Goal: Transaction & Acquisition: Purchase product/service

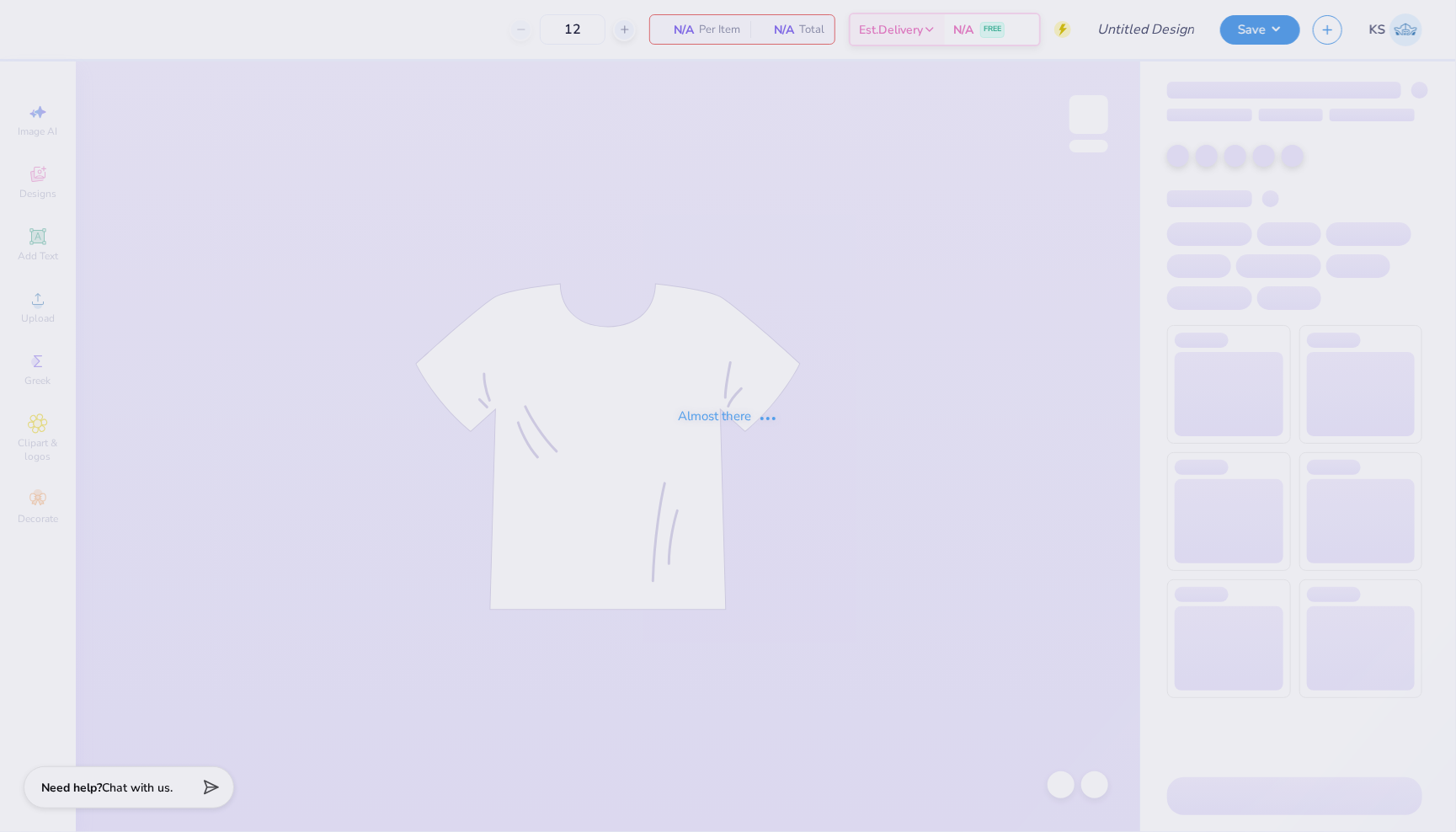
type input "Surf Club - New Member/Club Rush Shirts"
type input "100"
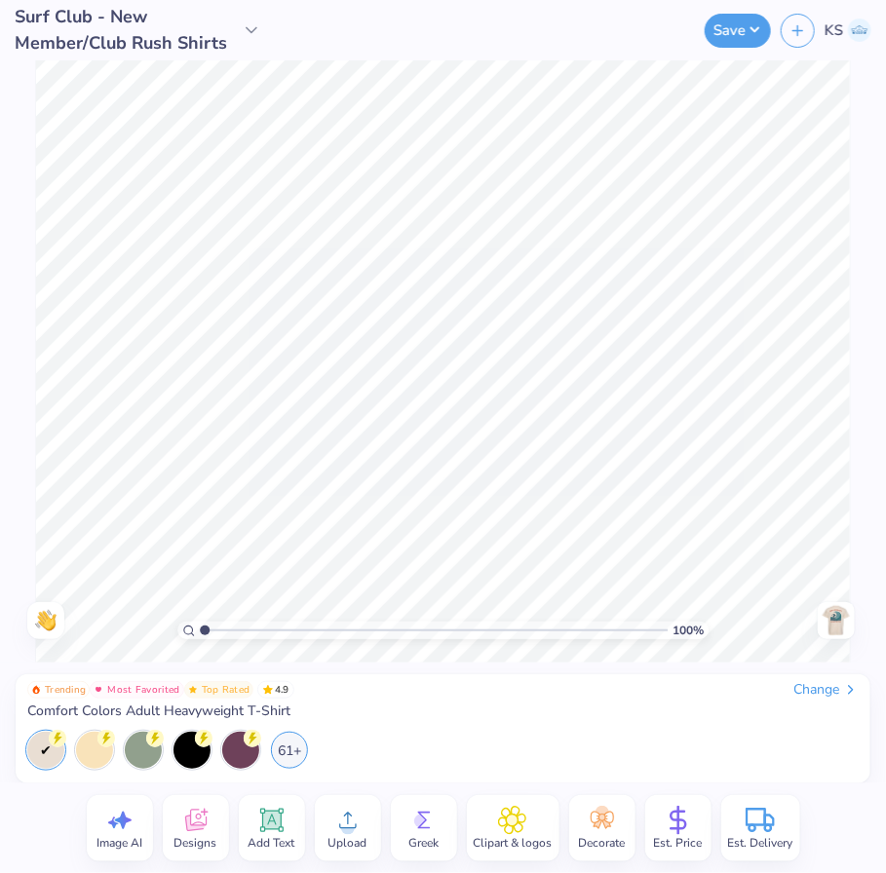
click at [882, 501] on div "100 % Need help? Chat with us. Back" at bounding box center [443, 361] width 886 height 602
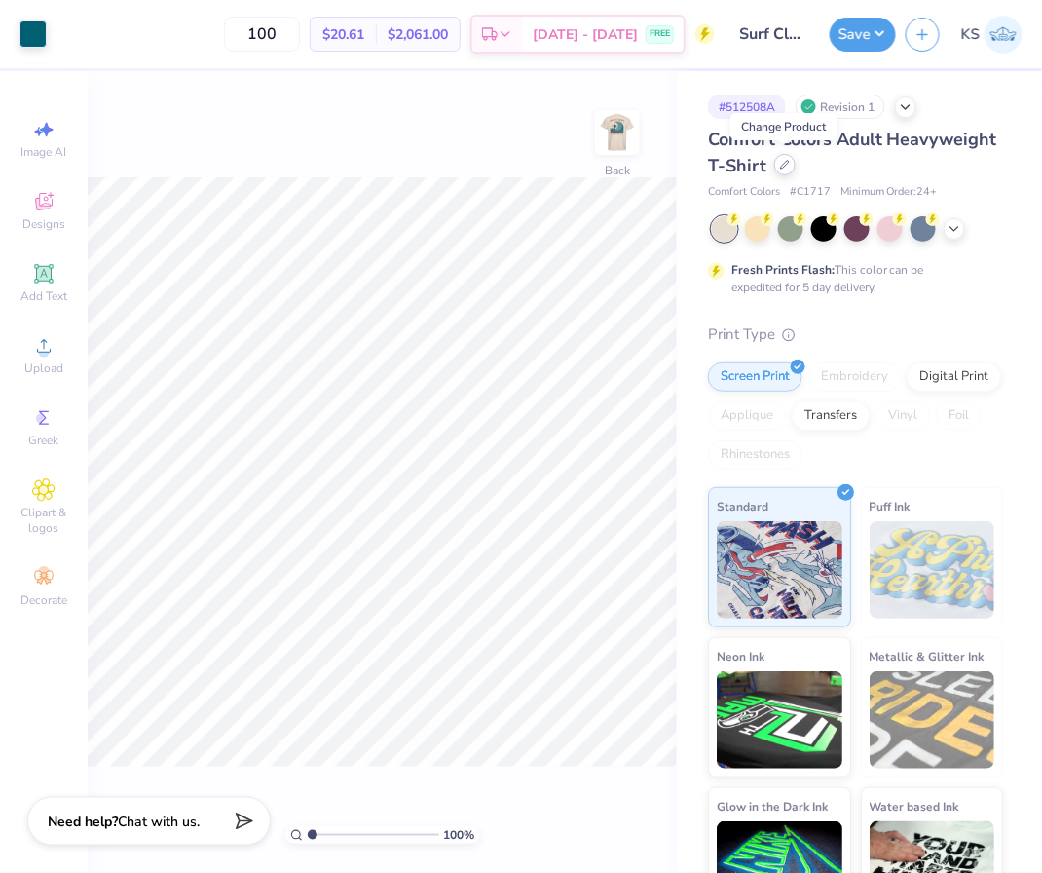
click at [790, 165] on div at bounding box center [785, 164] width 21 height 21
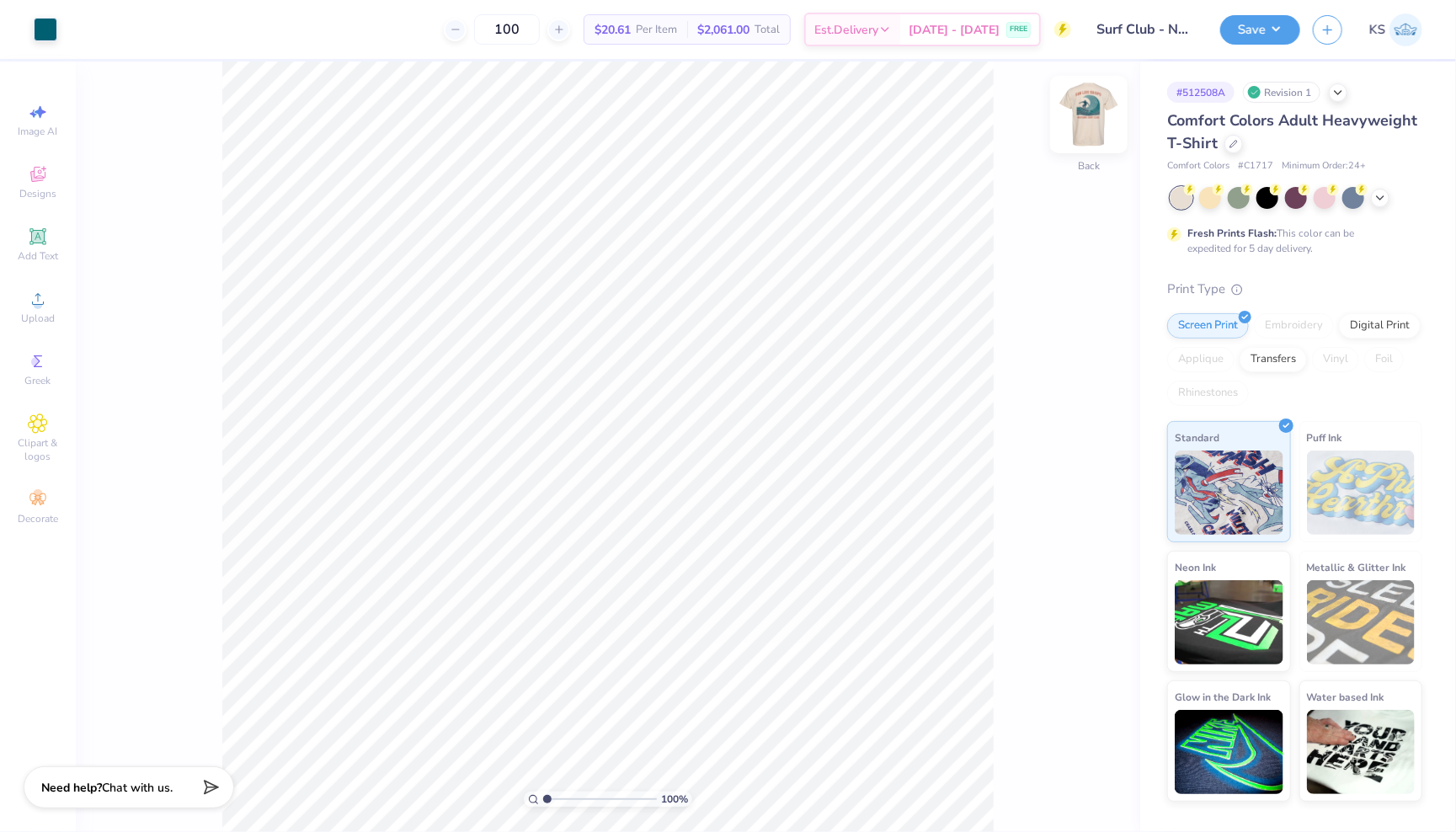
click at [1090, 108] on img at bounding box center [1089, 115] width 67 height 67
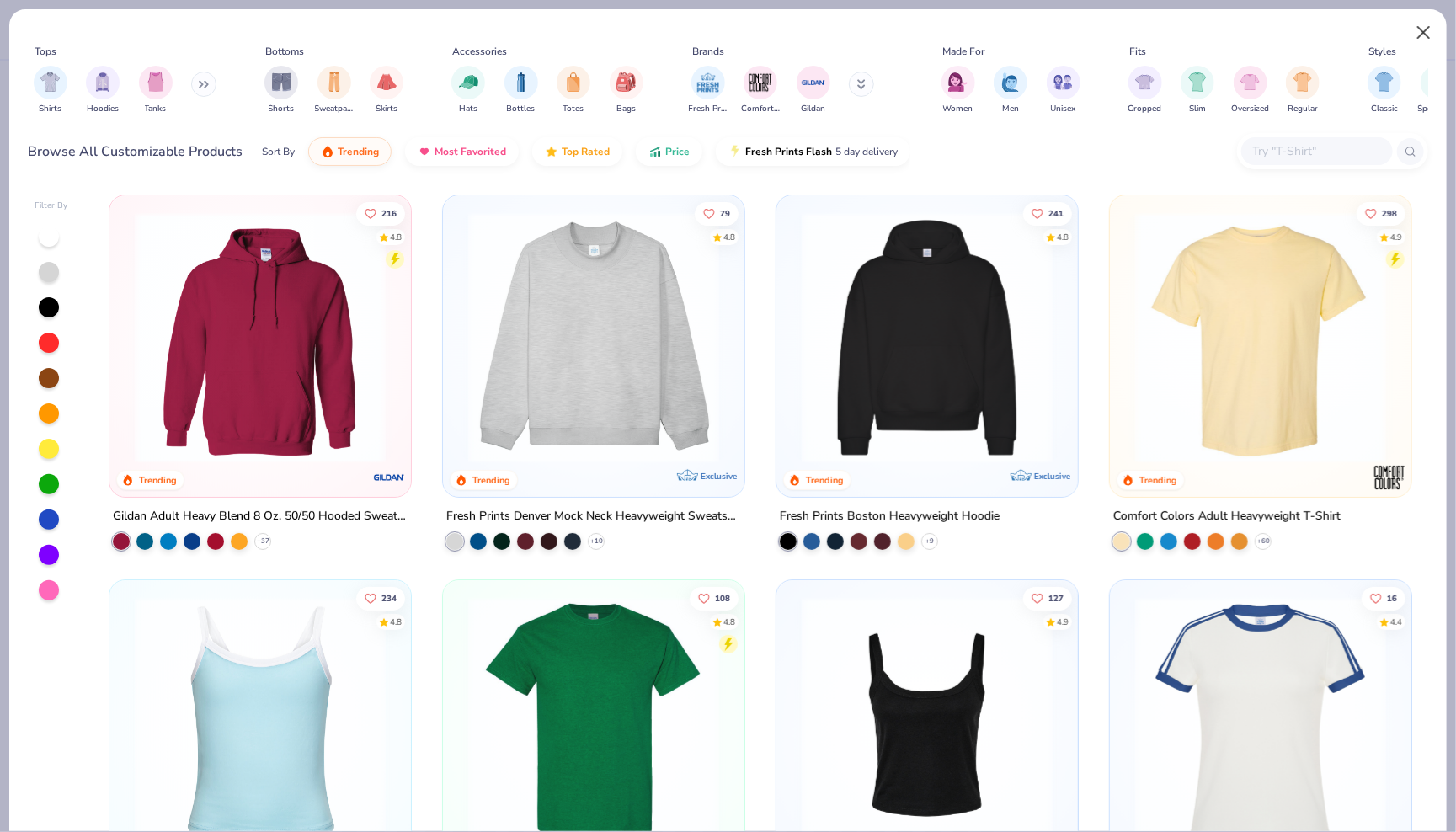
click at [1424, 27] on button "Close" at bounding box center [1423, 32] width 32 height 32
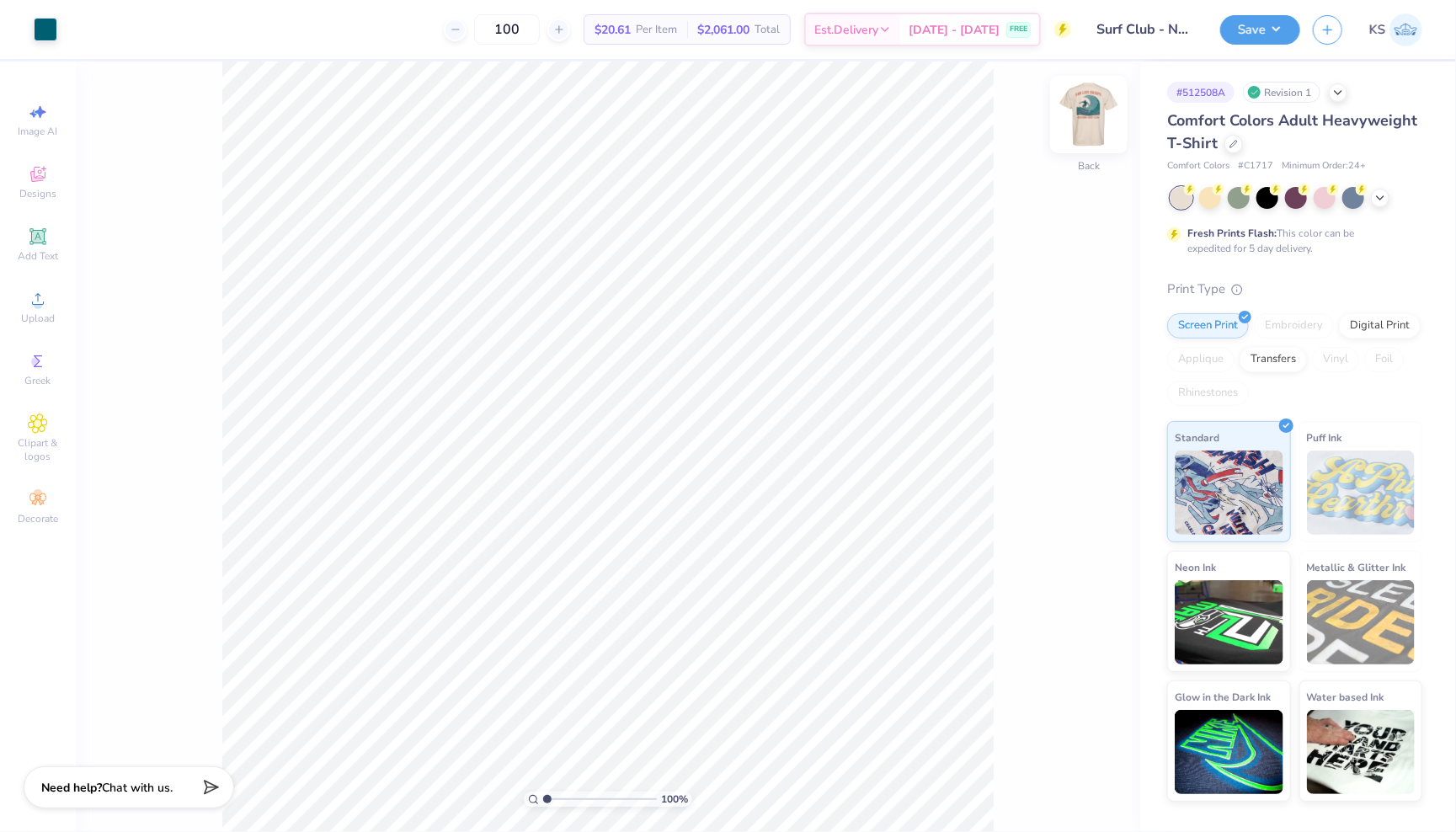
click at [1092, 116] on img at bounding box center [1089, 115] width 67 height 67
click at [54, 180] on div "Designs" at bounding box center [38, 181] width 59 height 49
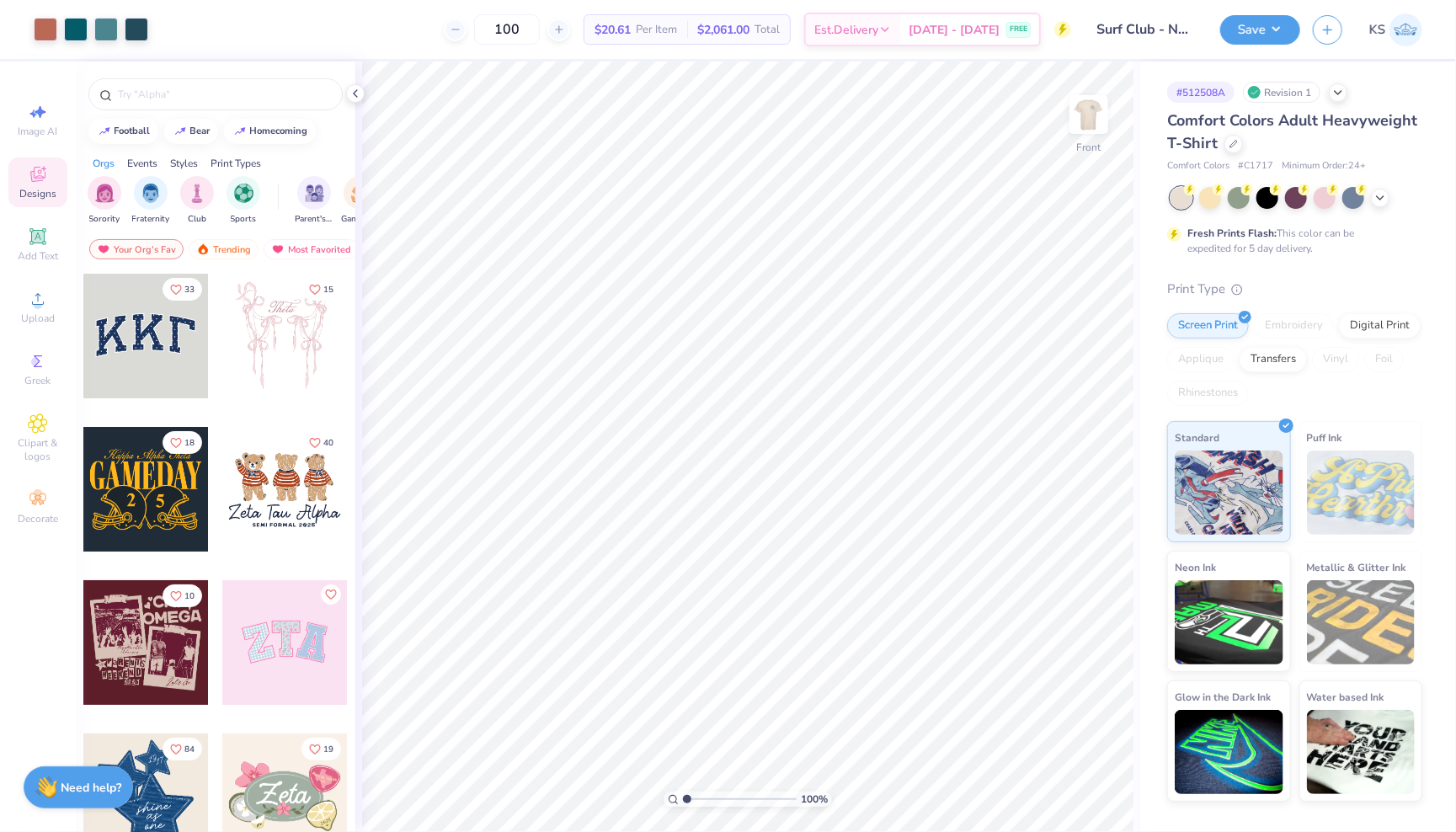
click at [38, 175] on icon at bounding box center [37, 174] width 20 height 20
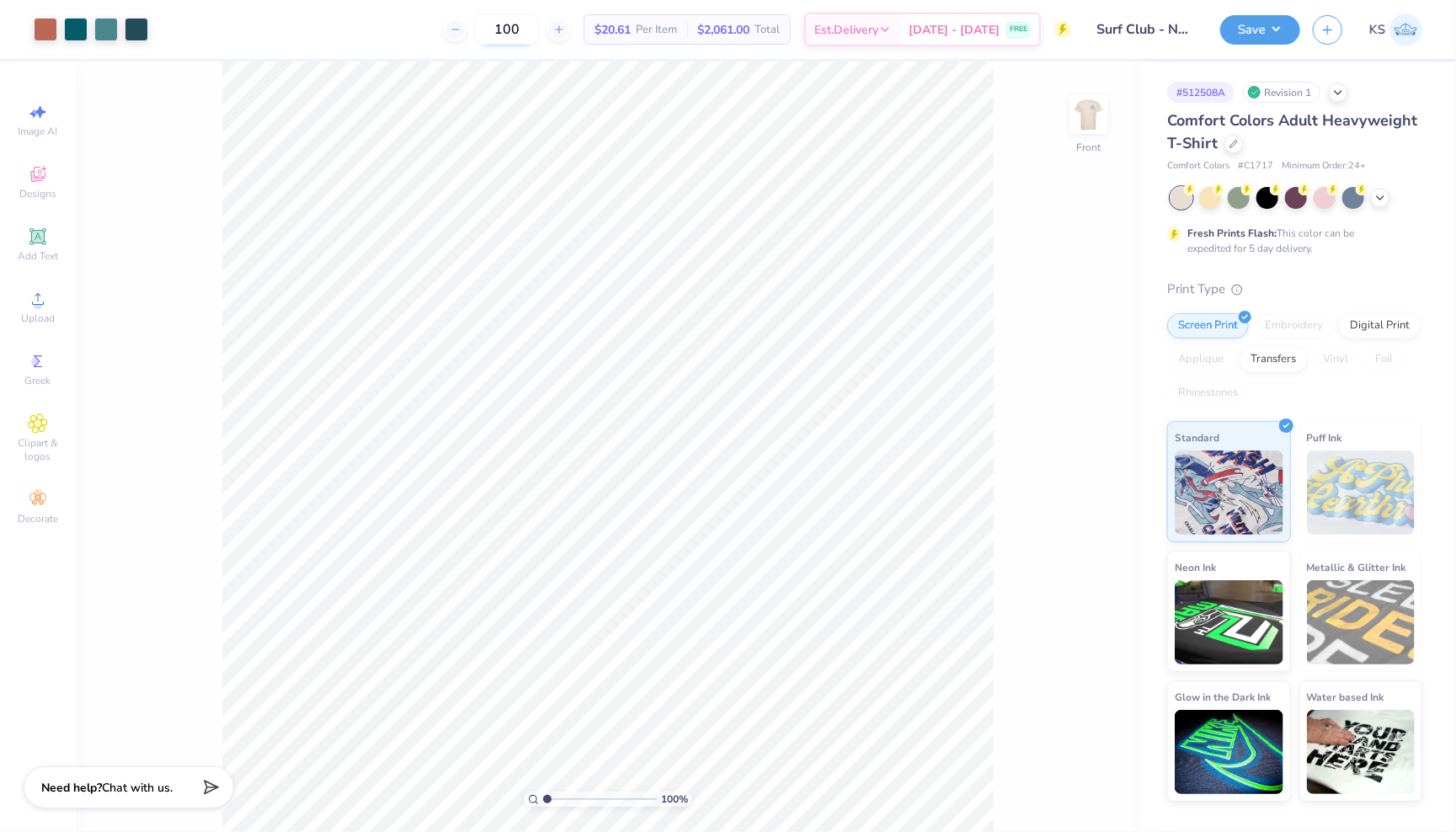
click at [540, 29] on input "100" at bounding box center [507, 29] width 66 height 30
type input "1"
type input "7"
type input "1"
type input "2"
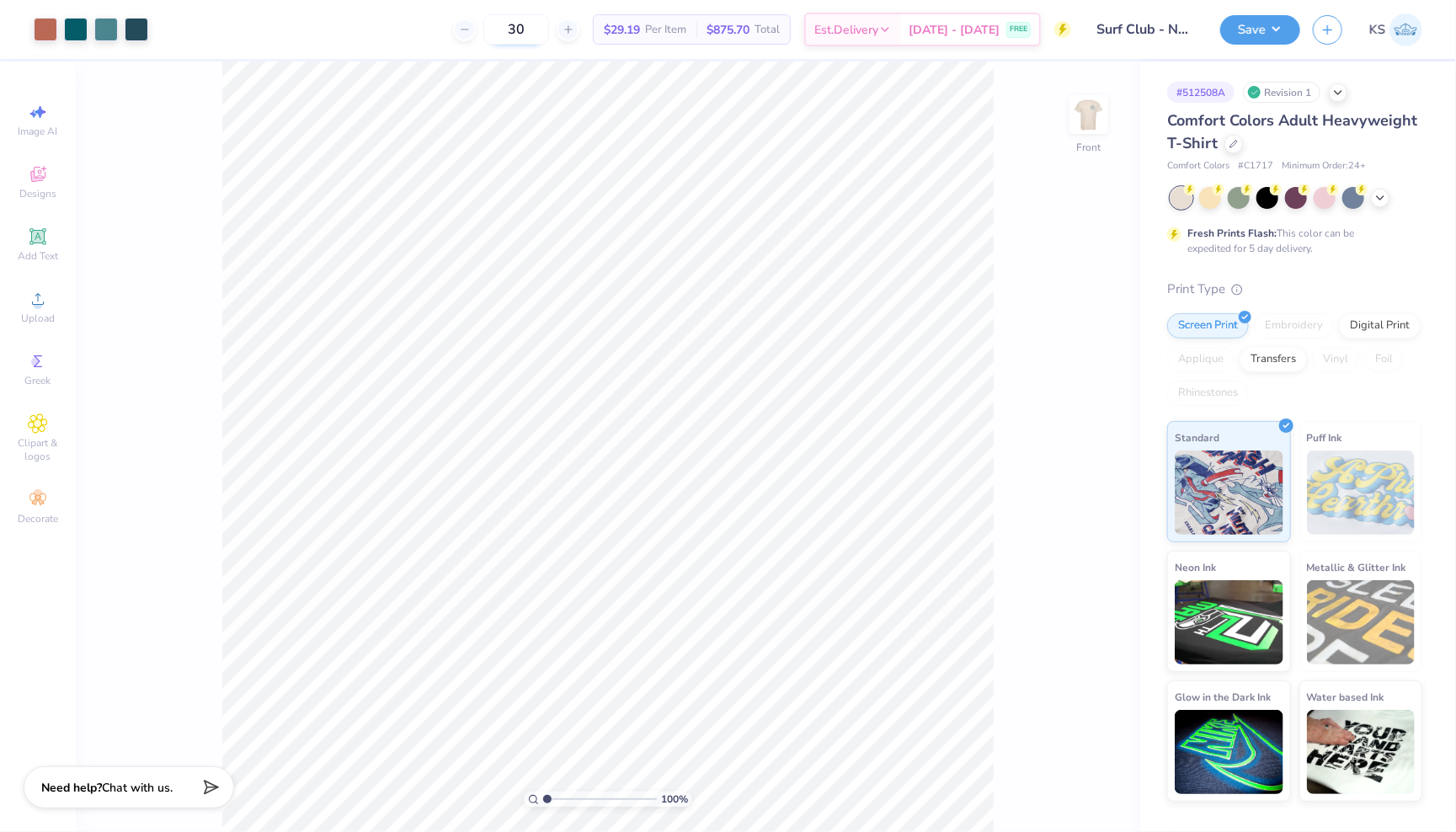
type input "3"
type input "1"
type input "8"
click at [1109, 118] on img at bounding box center [1089, 115] width 67 height 67
click at [1092, 116] on img at bounding box center [1089, 115] width 67 height 67
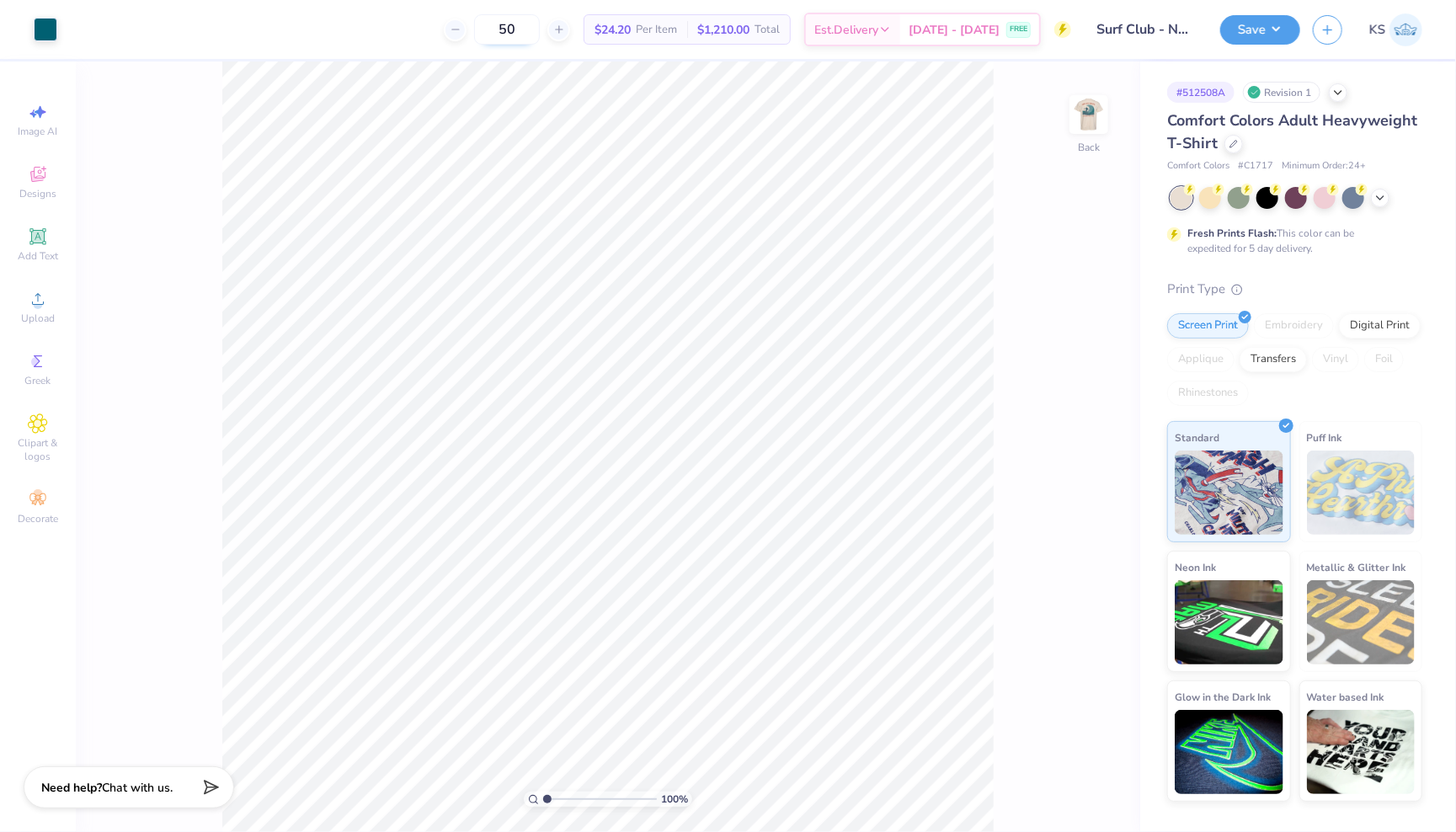
click at [540, 29] on input "50" at bounding box center [507, 29] width 66 height 30
type input "5"
type input "0"
click at [171, 582] on div "100 % Back" at bounding box center [607, 446] width 1064 height 770
click at [1092, 105] on img at bounding box center [1089, 115] width 67 height 67
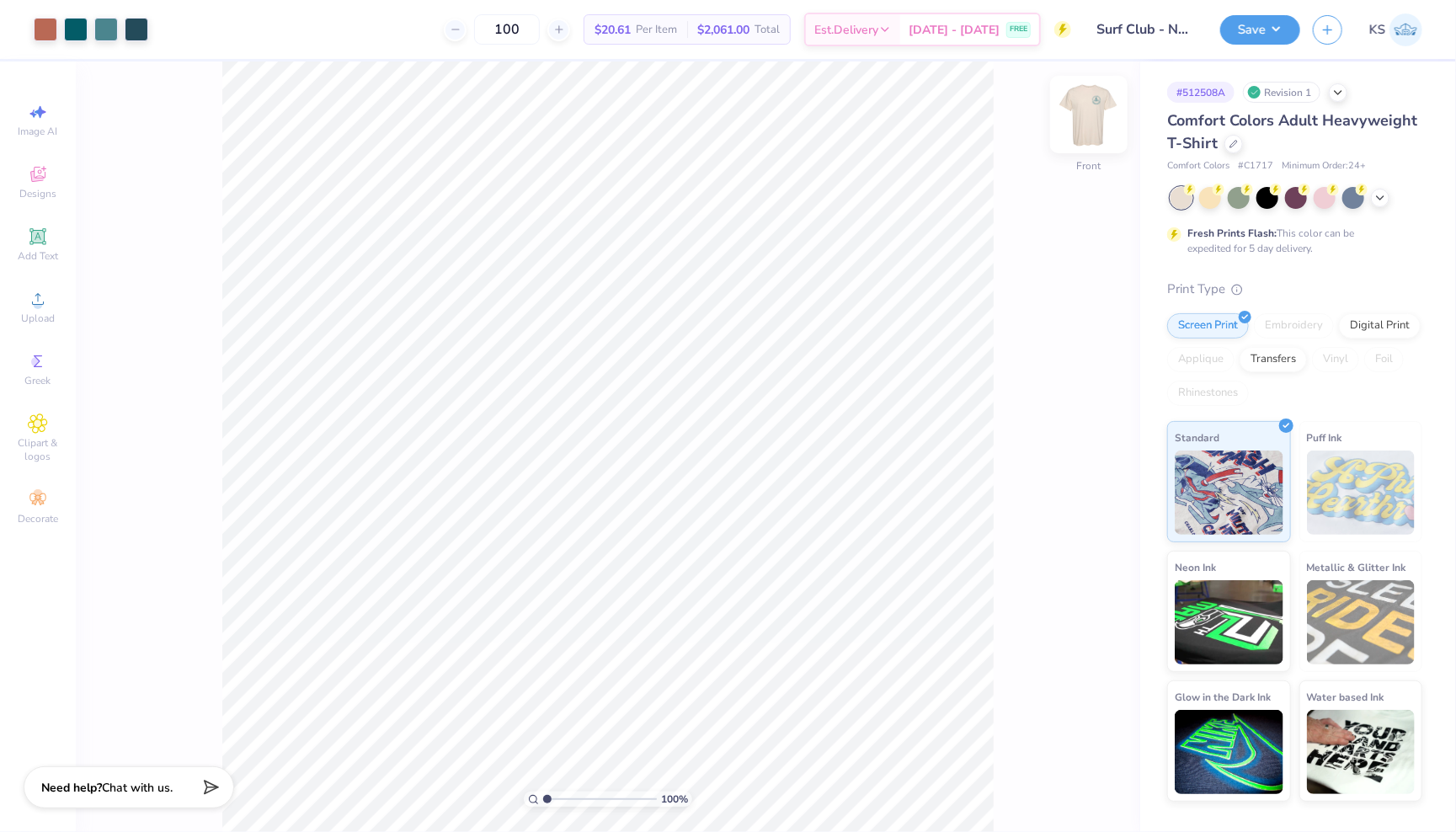
click at [1088, 131] on img at bounding box center [1089, 115] width 67 height 67
click at [1088, 117] on div at bounding box center [1089, 115] width 78 height 78
click at [1389, 1] on div "Save KS" at bounding box center [1338, 29] width 236 height 59
click at [1072, 111] on img at bounding box center [1089, 115] width 67 height 67
click at [1103, 113] on img at bounding box center [1089, 115] width 67 height 67
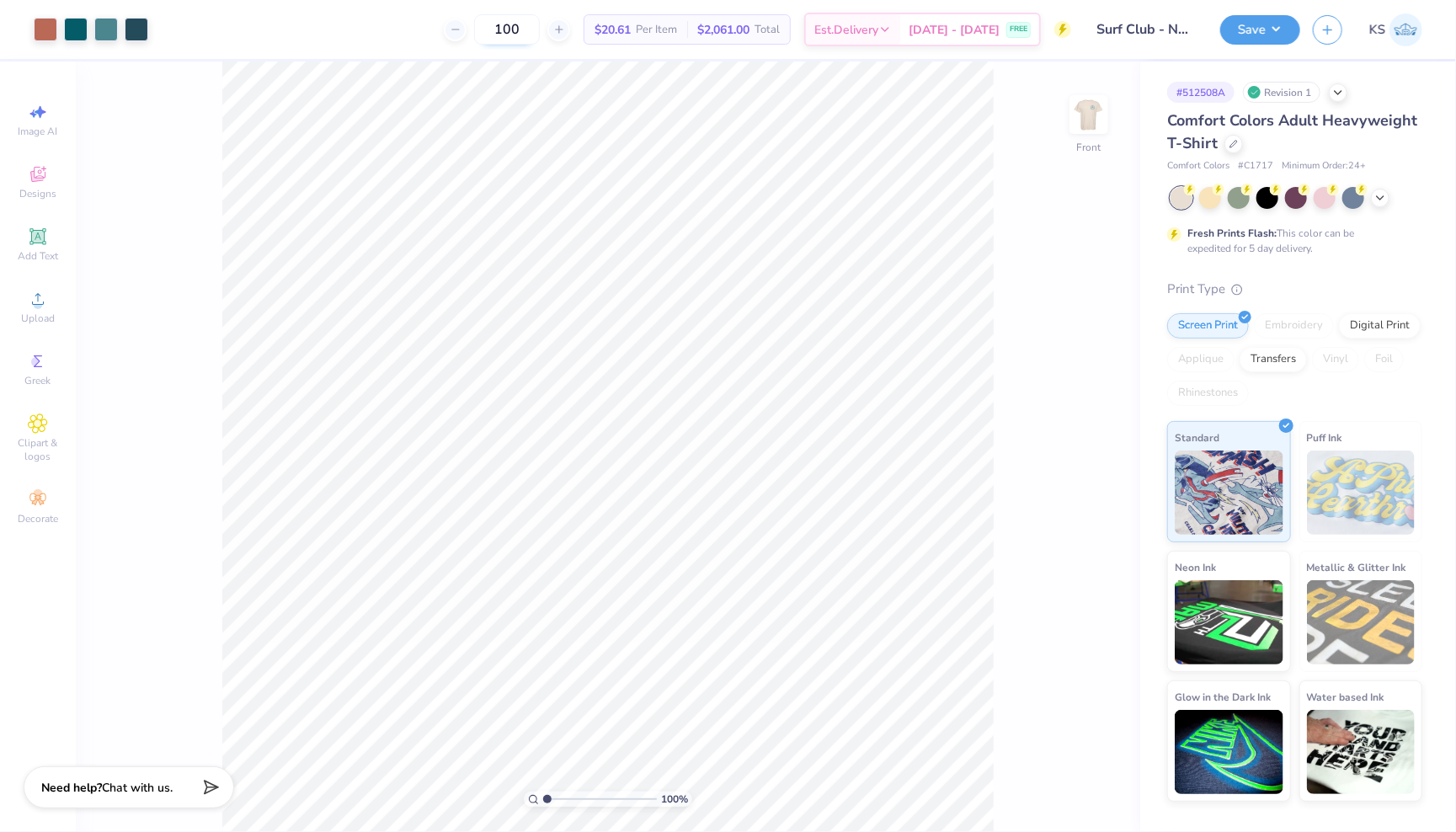
click at [540, 37] on input "100" at bounding box center [507, 29] width 66 height 30
type input "1"
type input "50"
click at [1090, 111] on img at bounding box center [1089, 115] width 67 height 67
drag, startPoint x: 548, startPoint y: 798, endPoint x: 515, endPoint y: 793, distance: 33.4
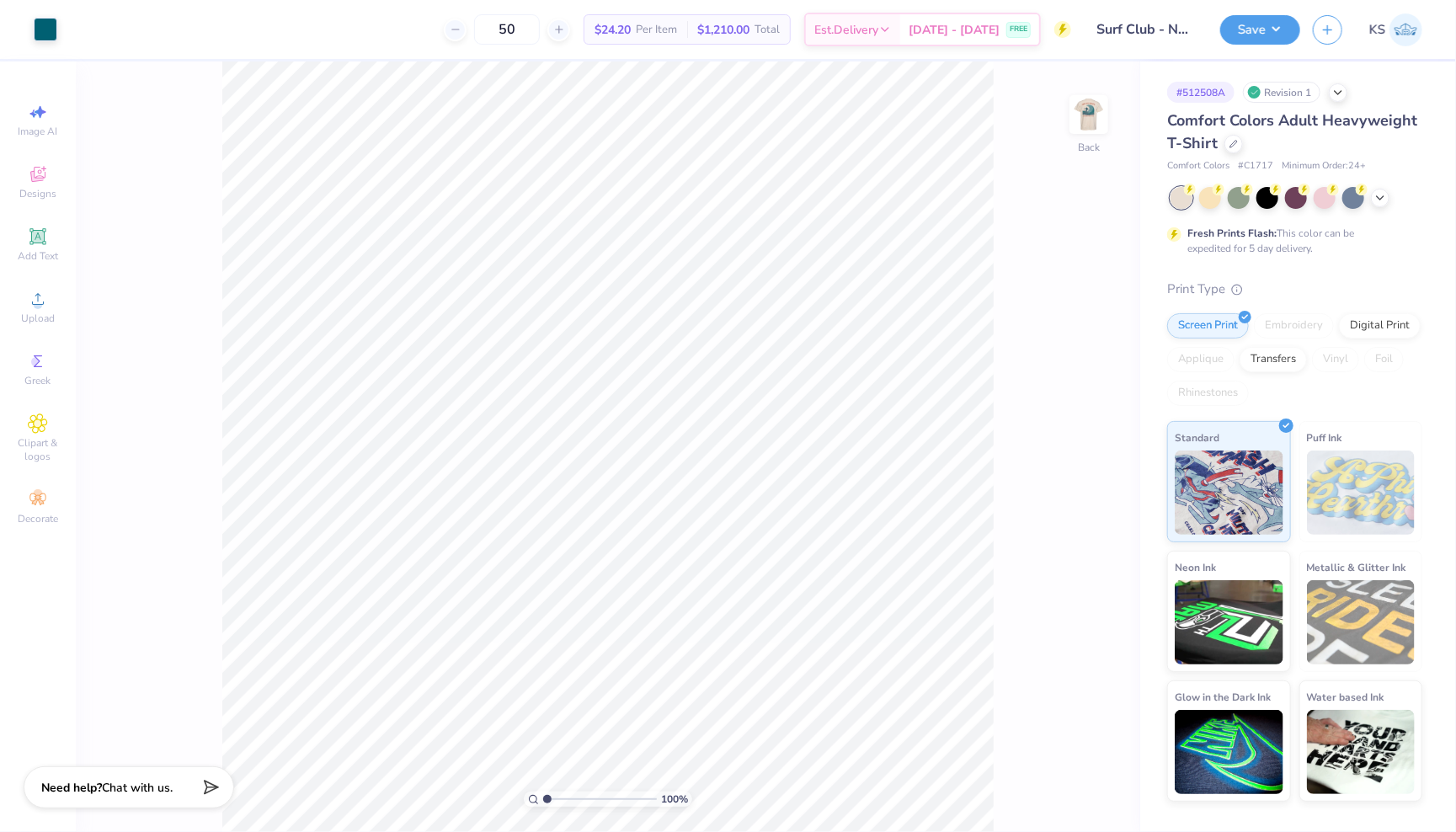
type input "1"
click at [515, 793] on div "100 %" at bounding box center [607, 446] width 770 height 770
click at [1092, 105] on img at bounding box center [1089, 115] width 67 height 67
click at [1345, 87] on icon at bounding box center [1338, 91] width 14 height 14
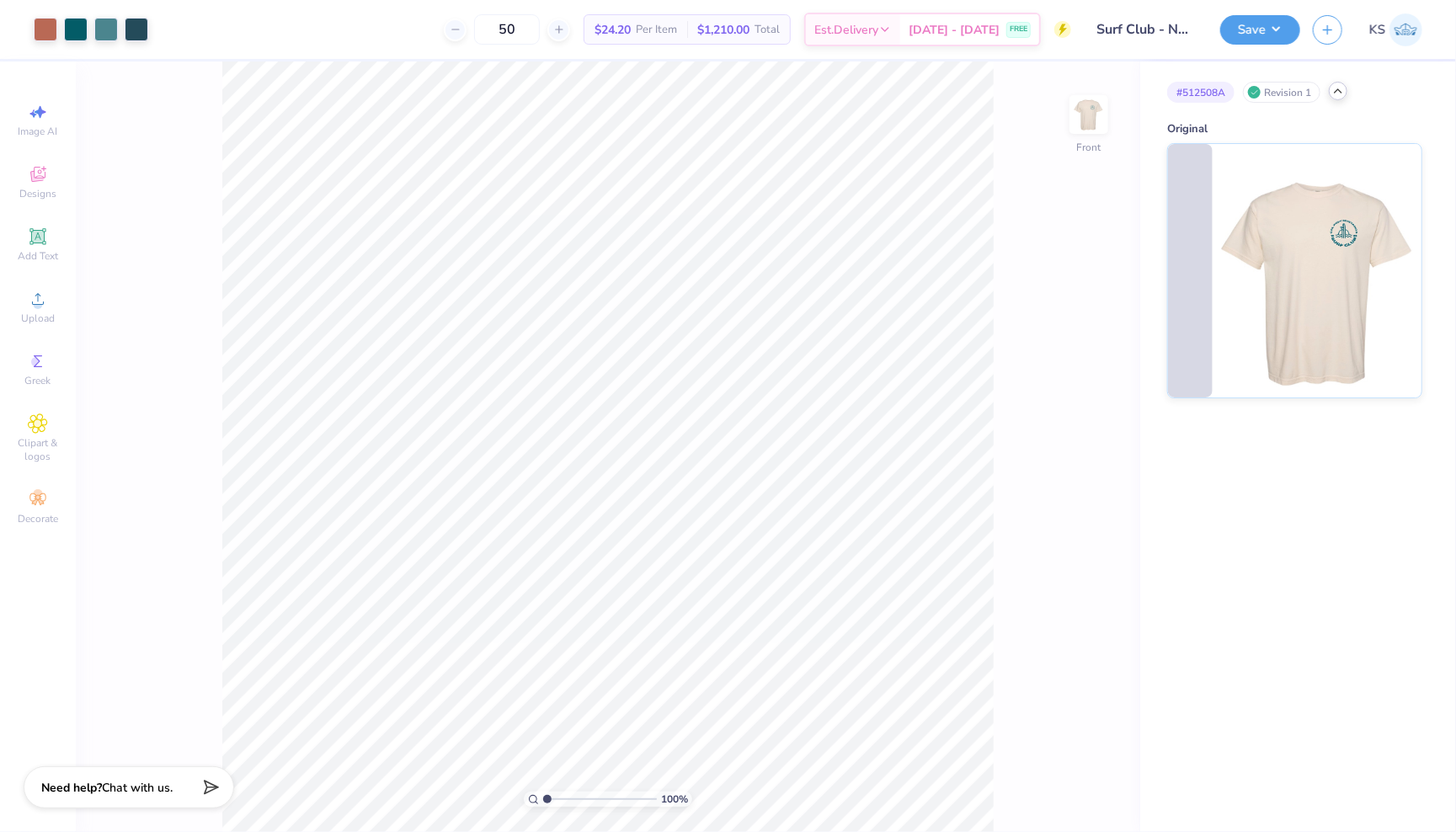
click at [1345, 90] on icon at bounding box center [1338, 91] width 14 height 14
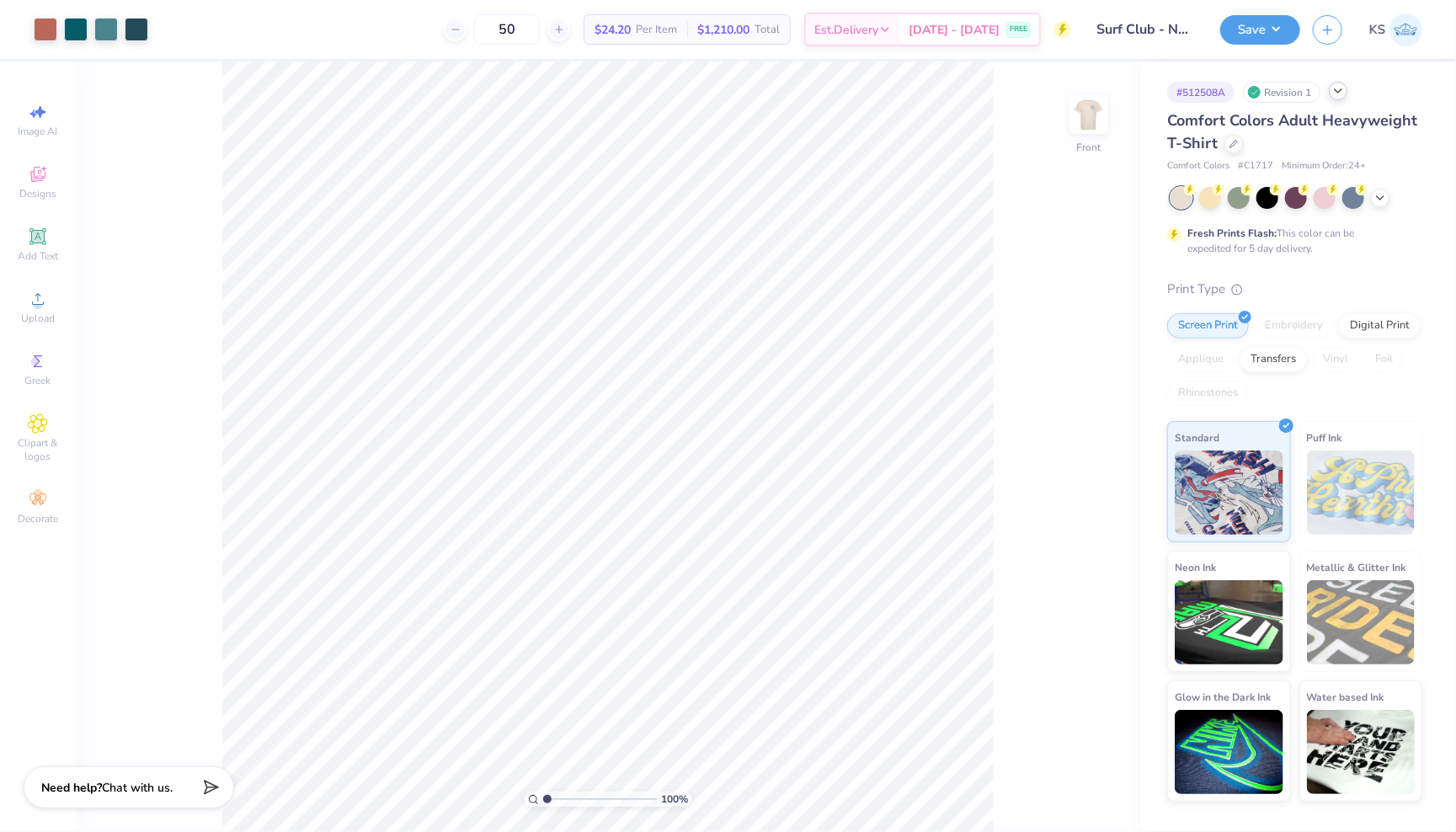
click at [973, 10] on div "50 $24.20 Per Item $1,210.00 Total Est. Delivery Sep 8 - 11 FREE" at bounding box center [615, 29] width 910 height 59
click at [973, 3] on div "50 $24.20 Per Item $1,210.00 Total Est. Delivery Sep 8 - 11 FREE" at bounding box center [615, 29] width 910 height 59
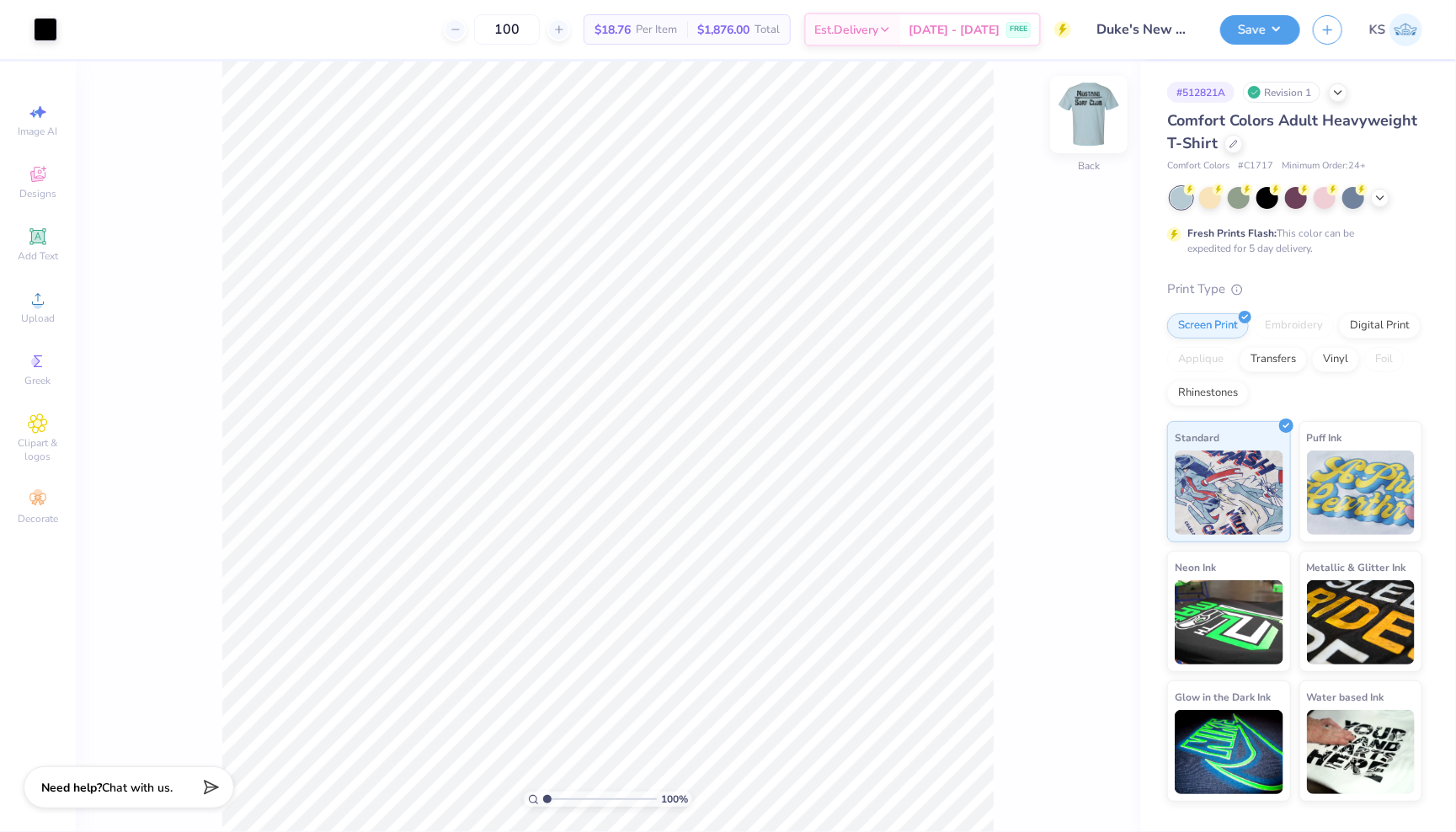
click at [1084, 105] on img at bounding box center [1089, 115] width 67 height 67
click at [1085, 117] on img at bounding box center [1089, 115] width 67 height 67
click at [1342, 86] on icon at bounding box center [1338, 91] width 14 height 14
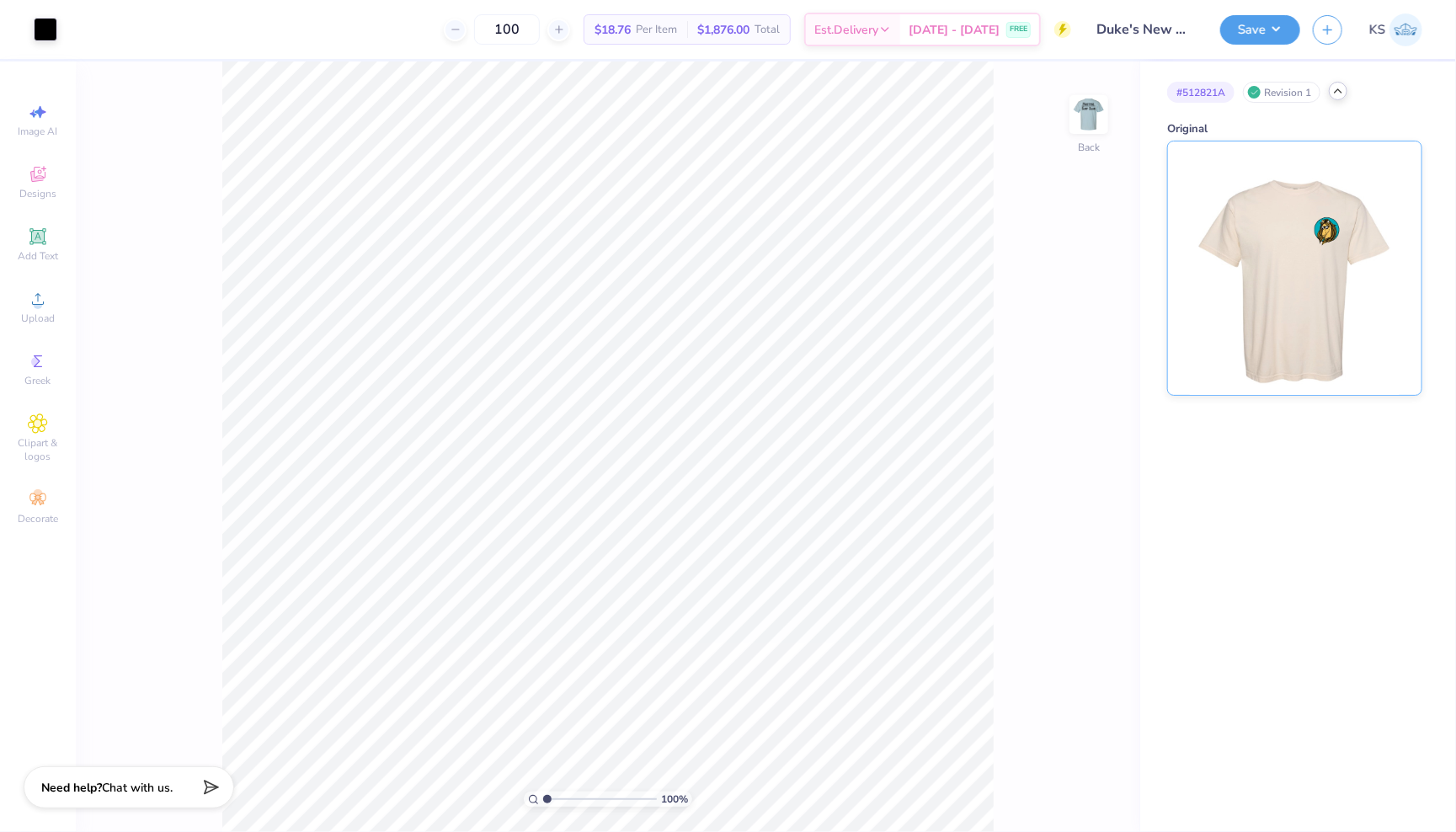
click at [1355, 251] on img at bounding box center [1294, 268] width 209 height 253
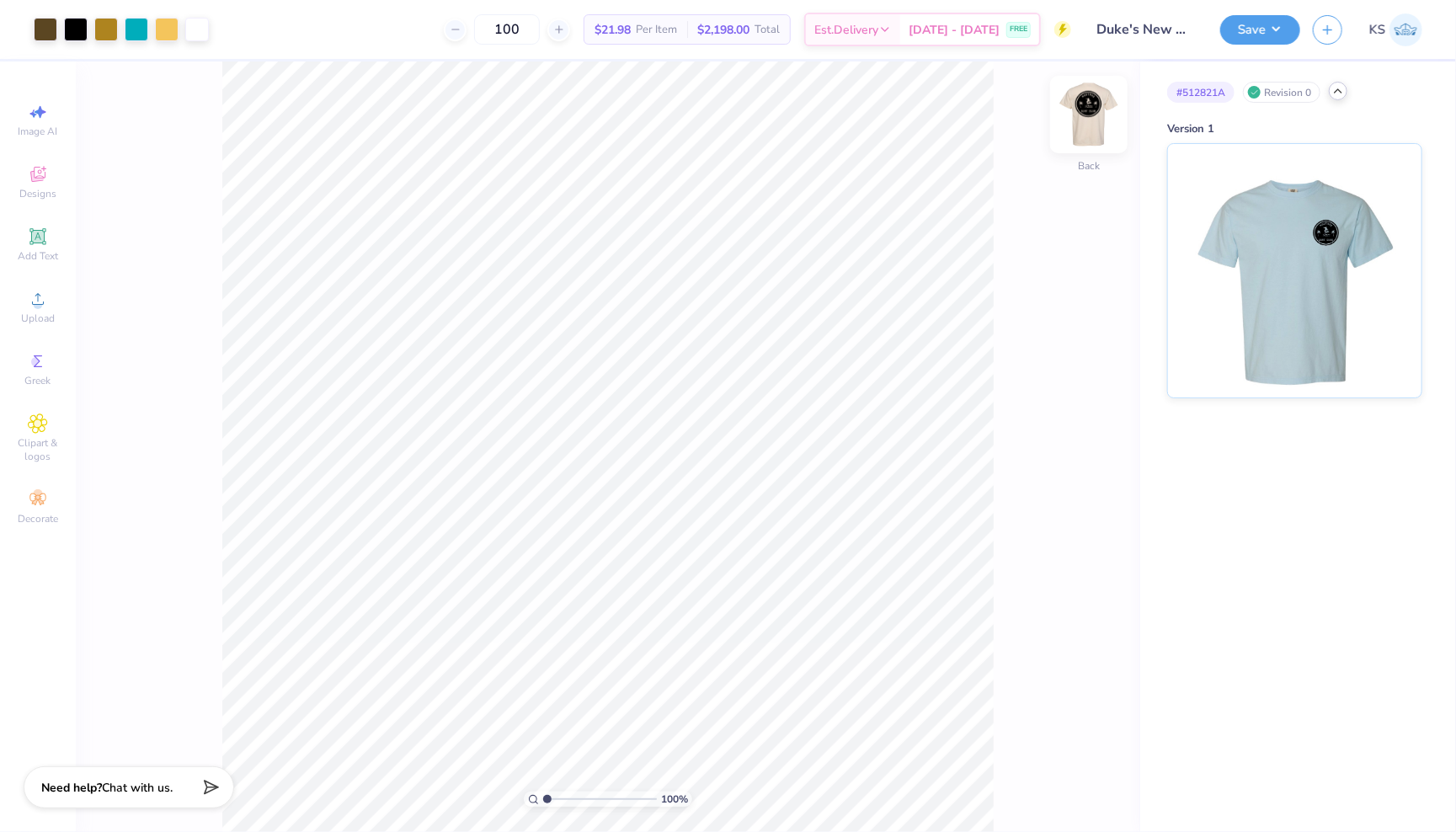
click at [1093, 107] on img at bounding box center [1089, 115] width 67 height 67
click at [1093, 107] on img at bounding box center [1088, 114] width 34 height 34
click at [1082, 114] on img at bounding box center [1089, 115] width 67 height 67
click at [1098, 98] on img at bounding box center [1089, 115] width 67 height 67
click at [1090, 115] on img at bounding box center [1089, 115] width 67 height 67
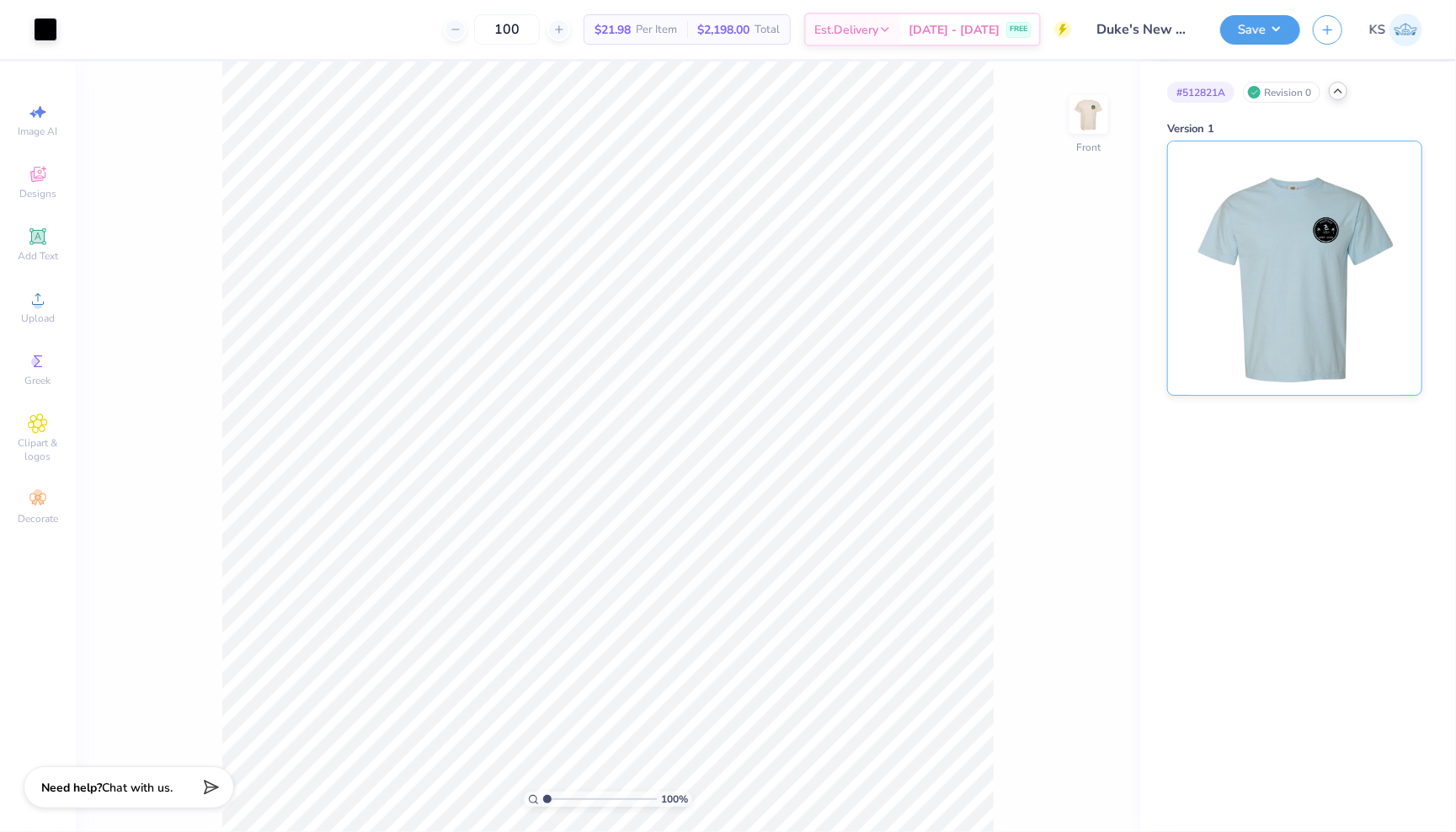
click at [1259, 359] on img at bounding box center [1294, 268] width 209 height 253
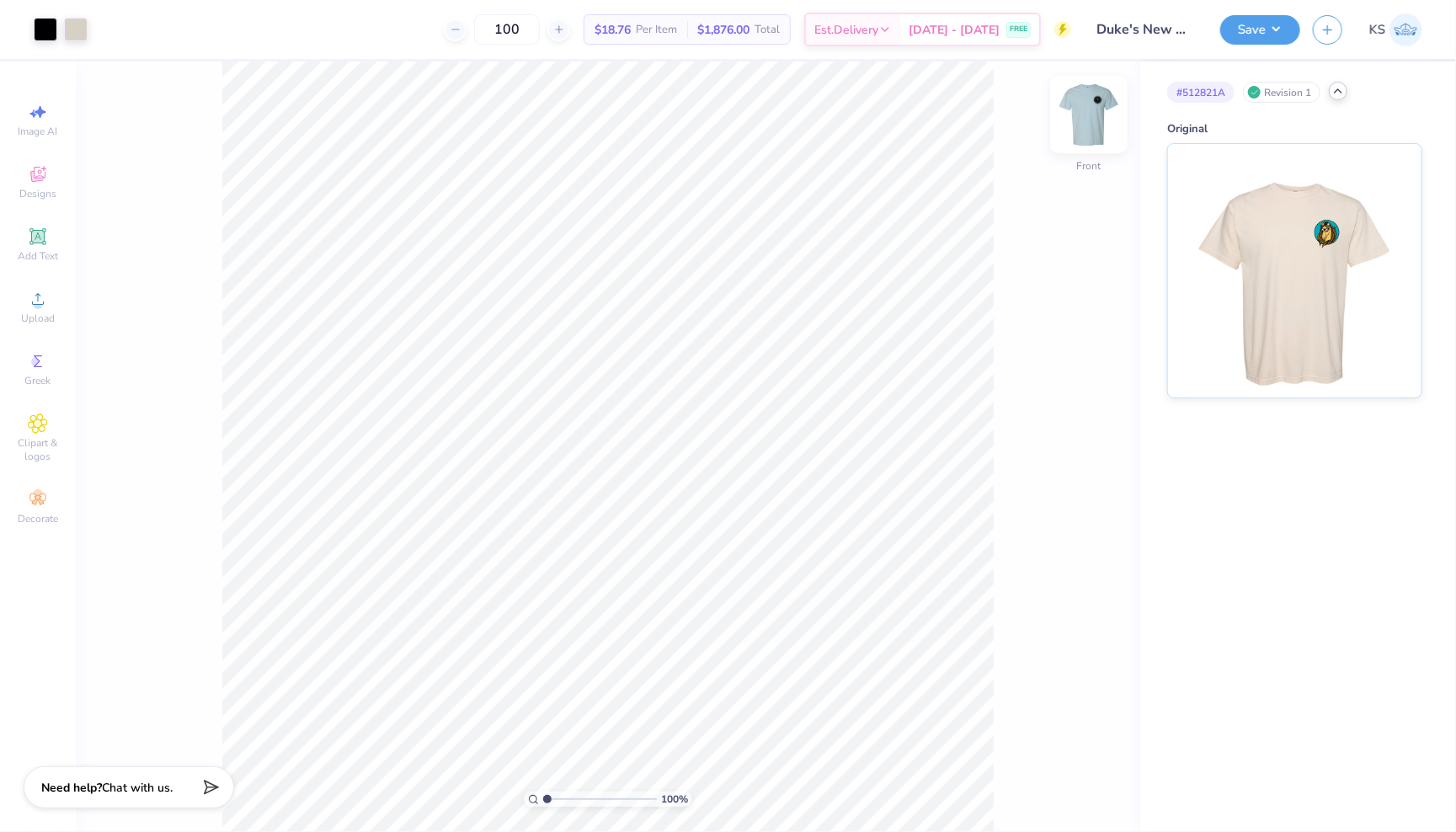
click at [1098, 122] on img at bounding box center [1089, 115] width 67 height 67
click at [1079, 130] on img at bounding box center [1089, 115] width 67 height 67
